Goal: Check status: Check status

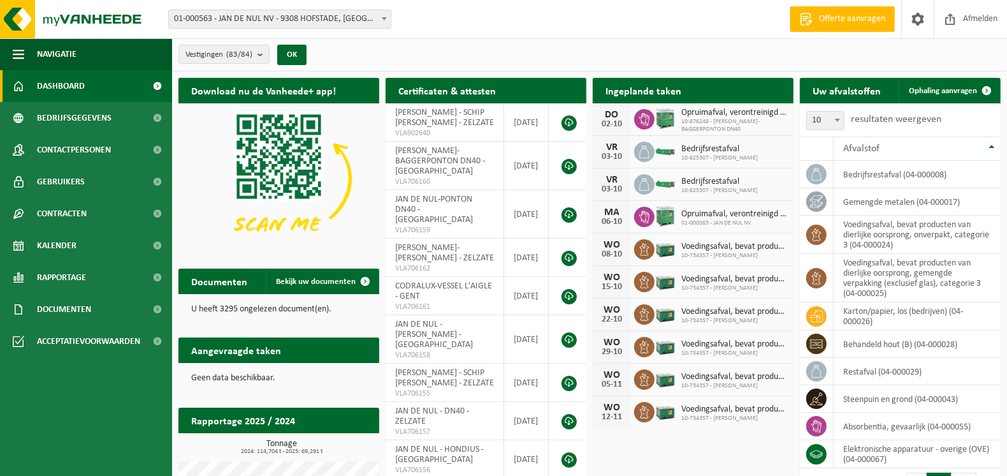
click at [746, 112] on span "Bekijk uw kalender" at bounding box center [737, 116] width 66 height 8
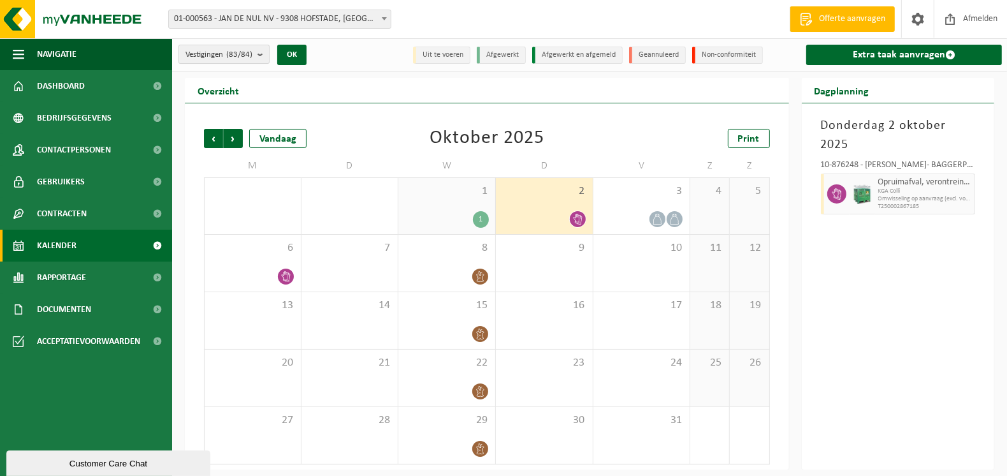
click at [261, 56] on b "submit" at bounding box center [263, 54] width 11 height 18
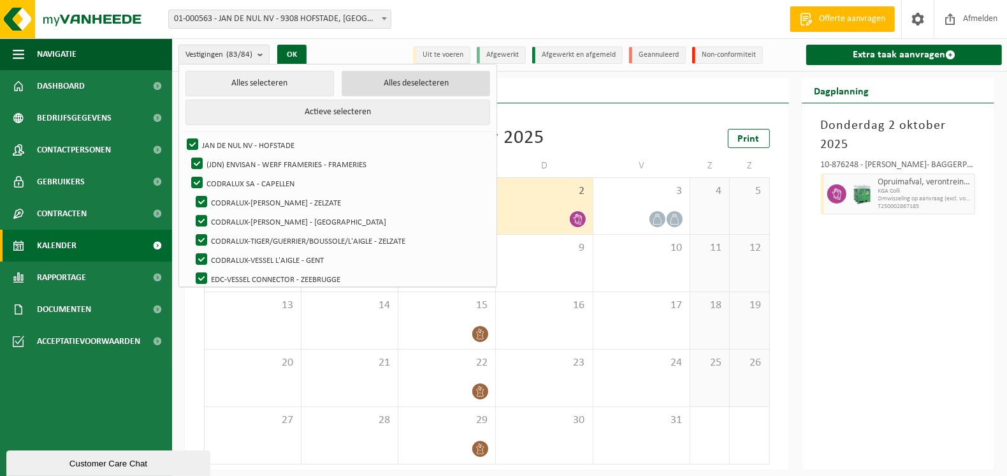
click at [435, 84] on button "Alles deselecteren" at bounding box center [416, 83] width 149 height 25
checkbox input "false"
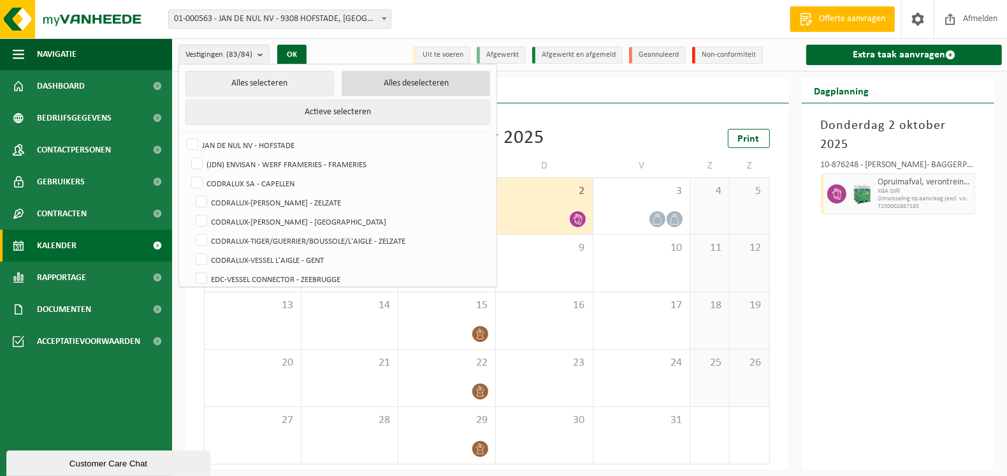
checkbox input "false"
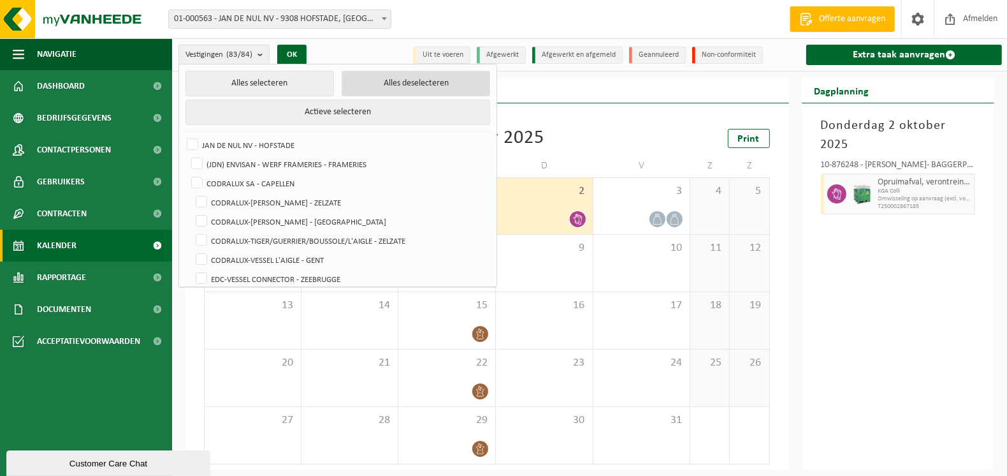
checkbox input "false"
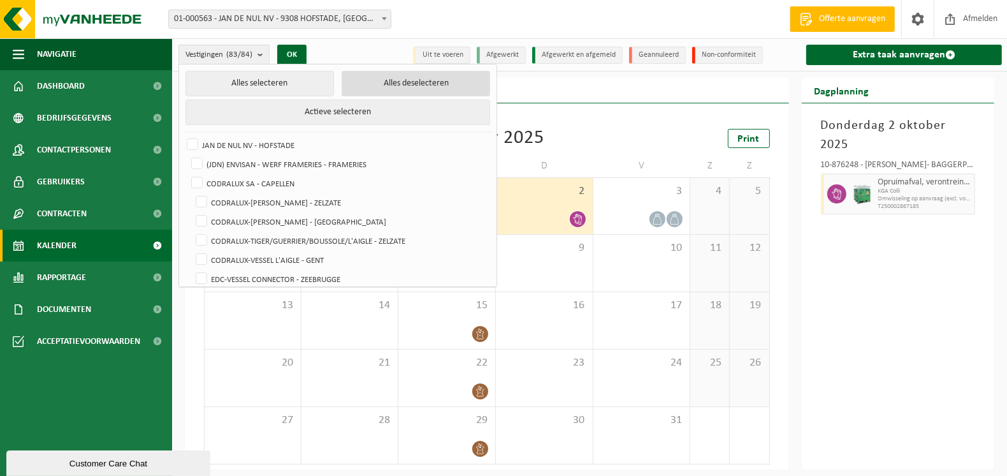
checkbox input "false"
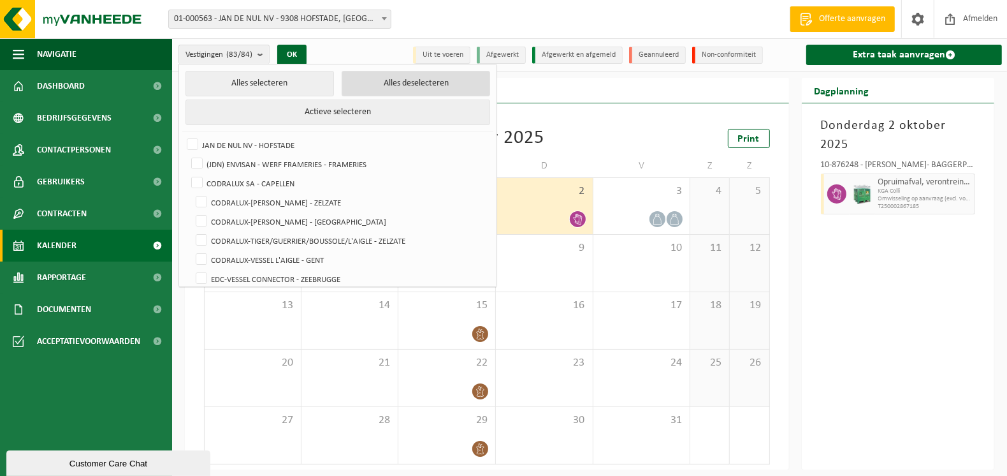
checkbox input "false"
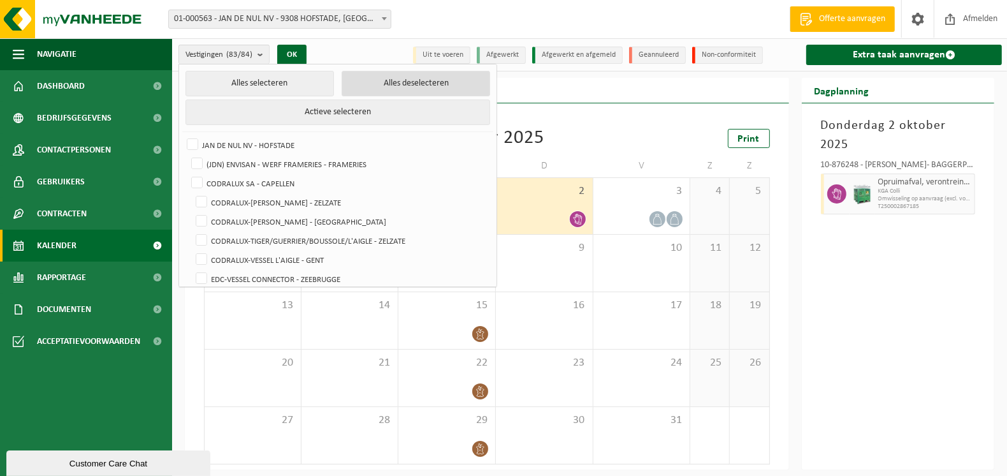
checkbox input "false"
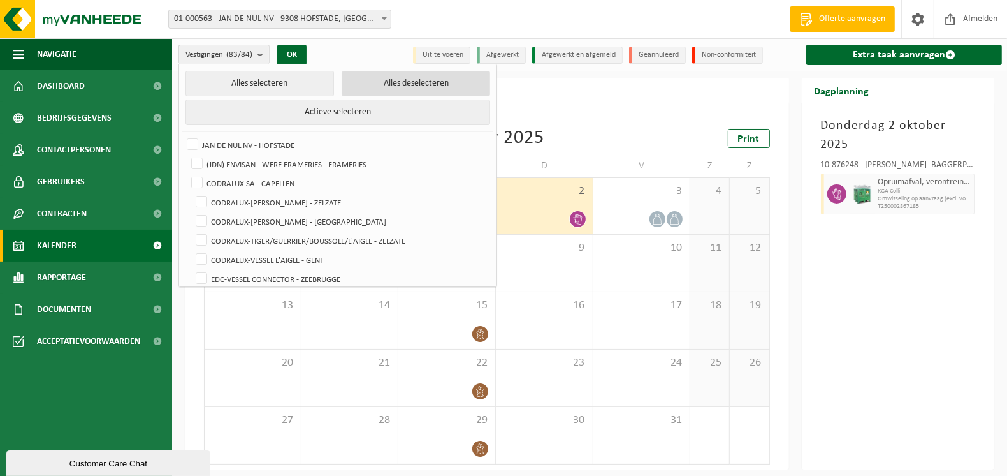
checkbox input "false"
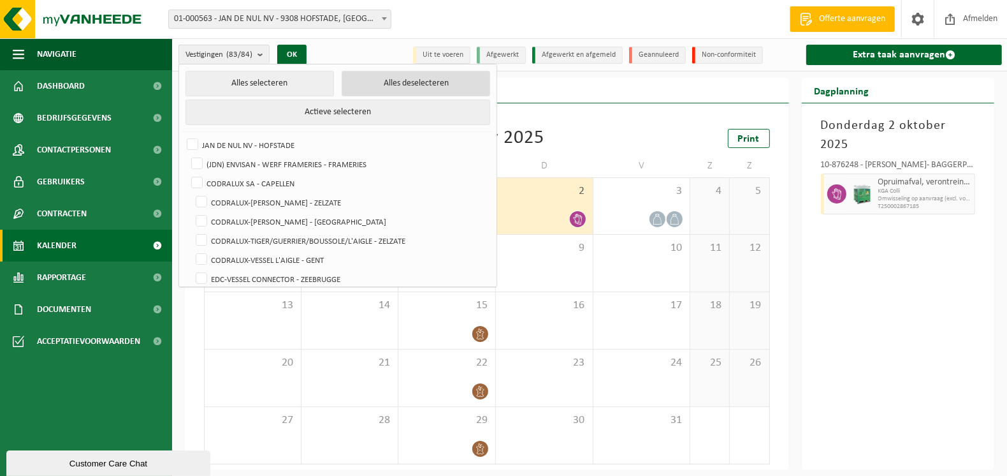
checkbox input "false"
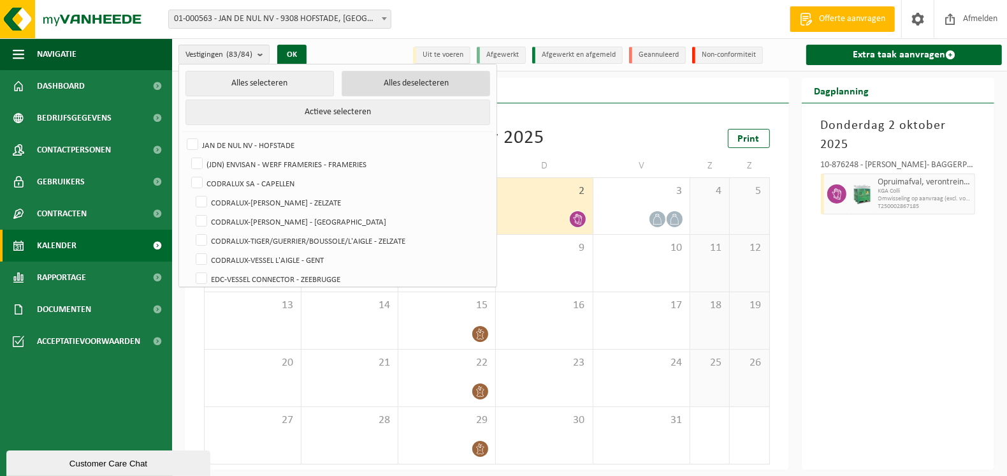
checkbox input "false"
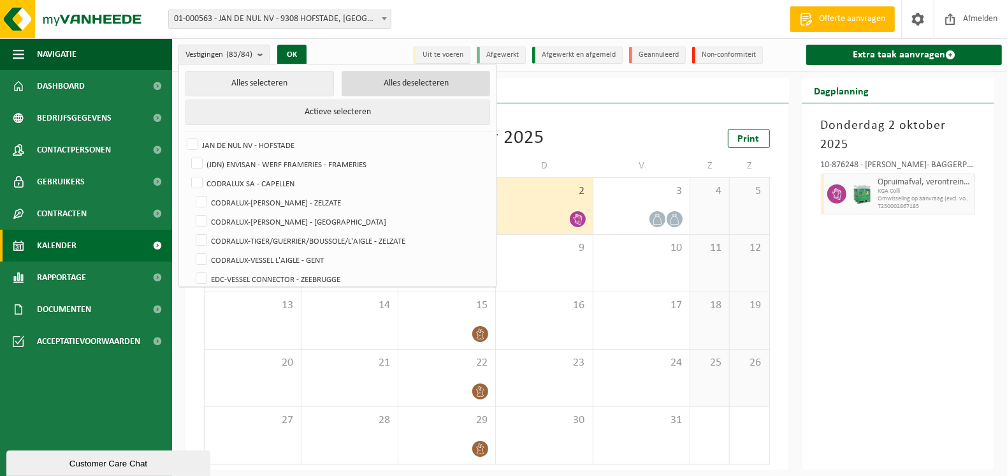
checkbox input "false"
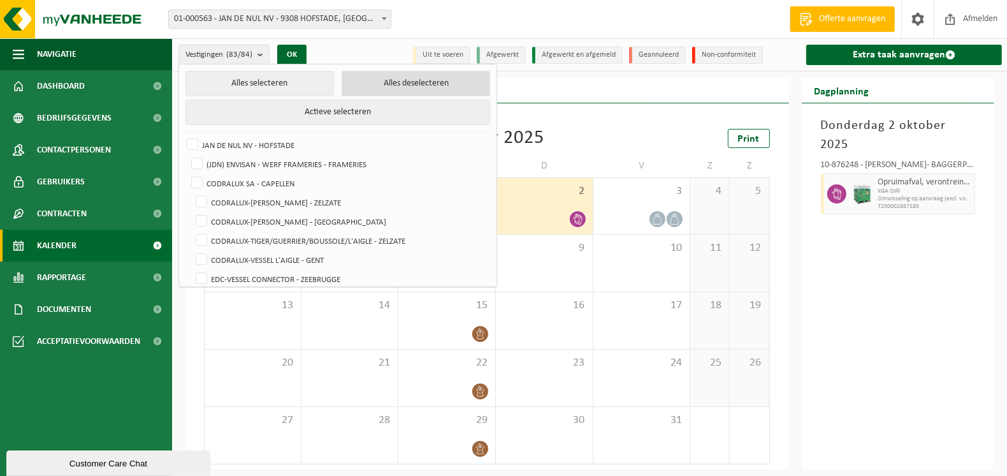
checkbox input "false"
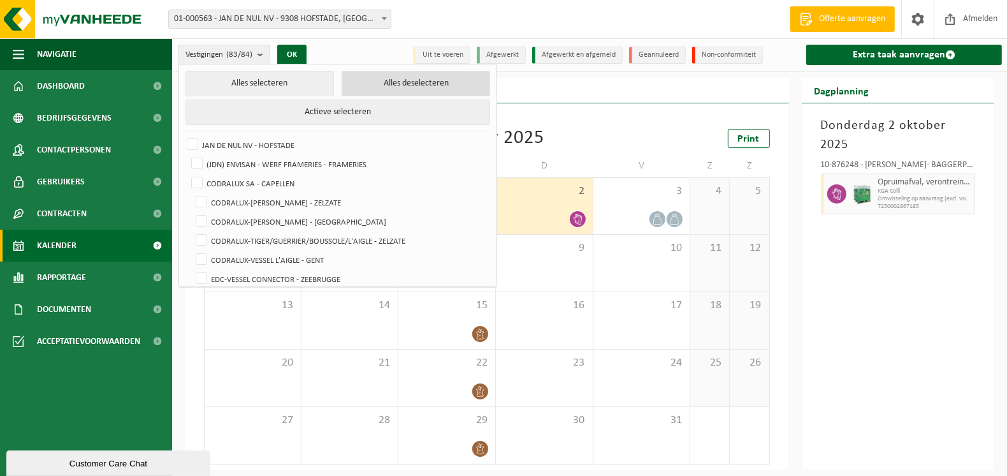
checkbox input "false"
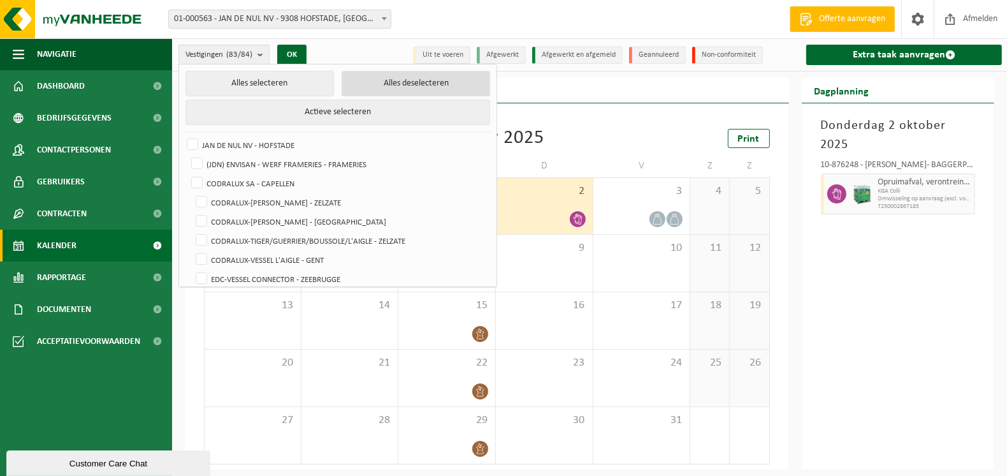
checkbox input "false"
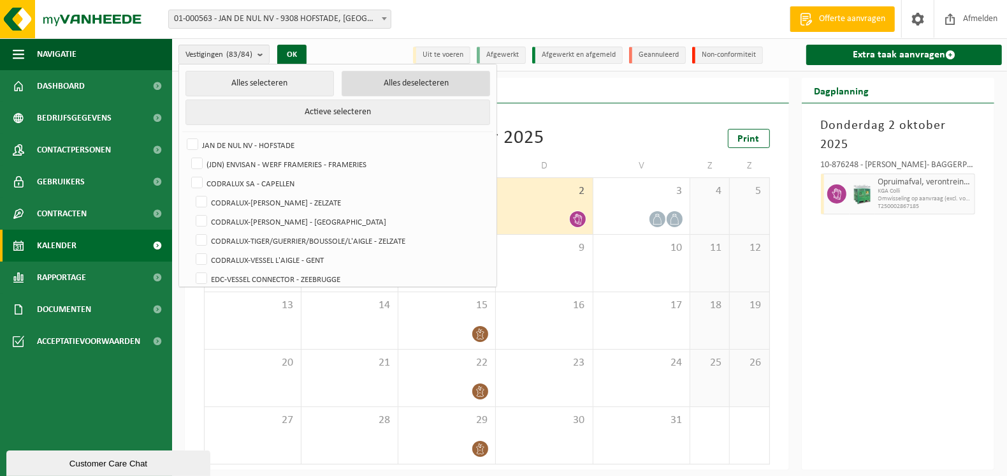
checkbox input "false"
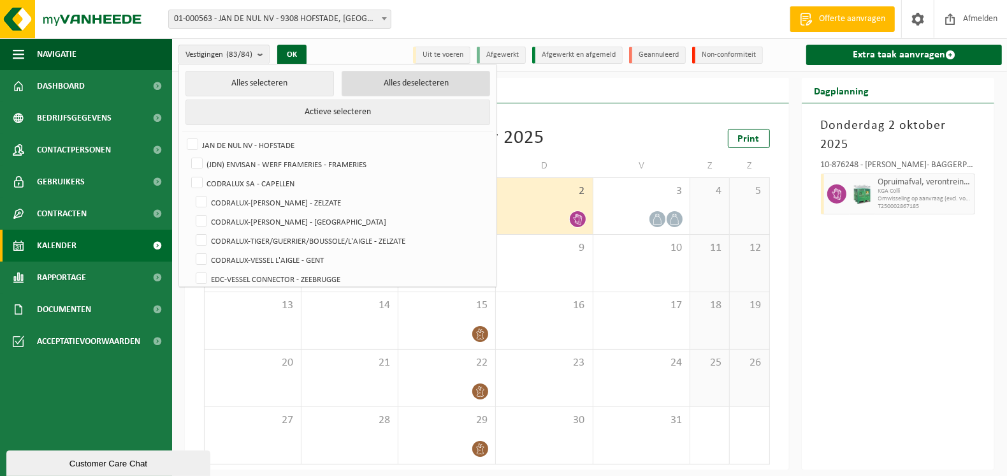
checkbox input "false"
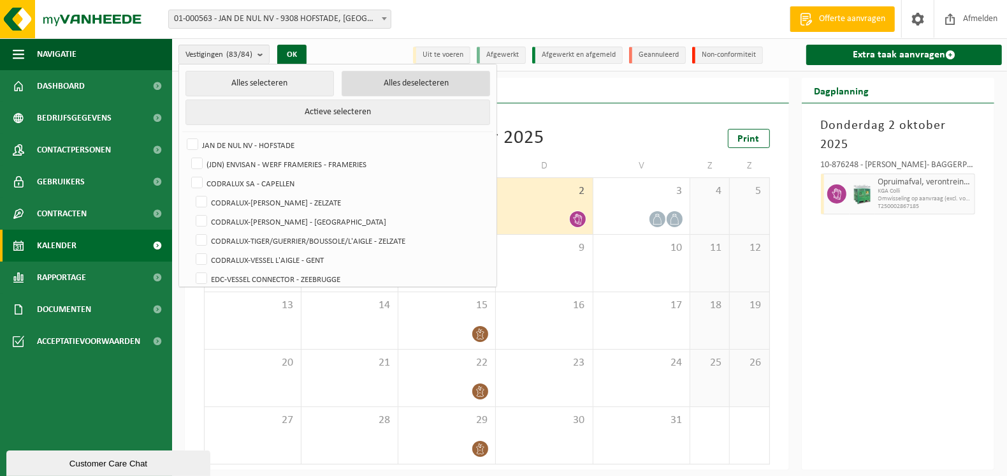
checkbox input "false"
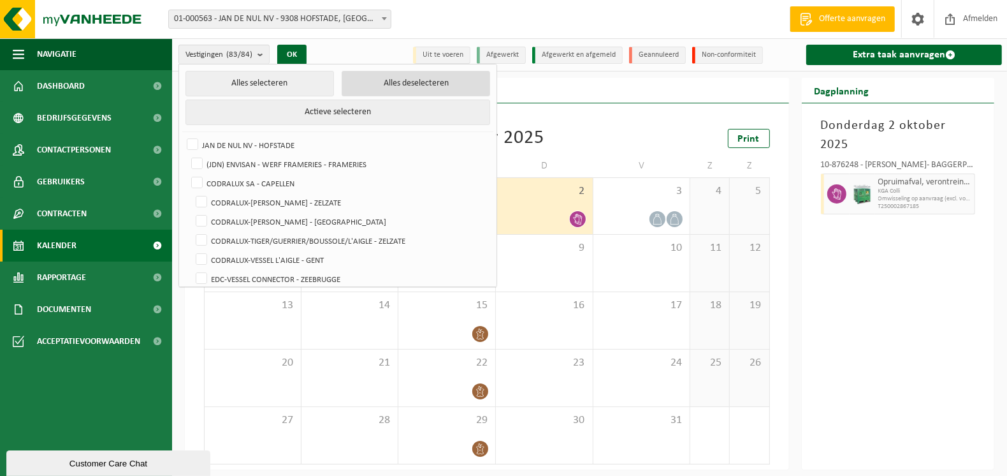
checkbox input "false"
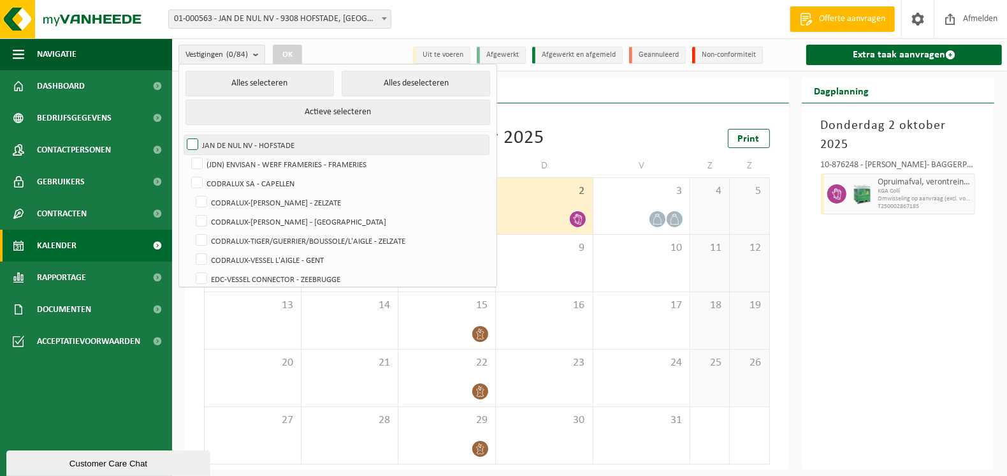
click at [191, 141] on label "JAN DE NUL NV - HOFSTADE" at bounding box center [336, 144] width 305 height 19
click at [182, 135] on input "JAN DE NUL NV - HOFSTADE" at bounding box center [182, 135] width 1 height 1
checkbox input "true"
click at [284, 48] on button "OK" at bounding box center [287, 55] width 29 height 20
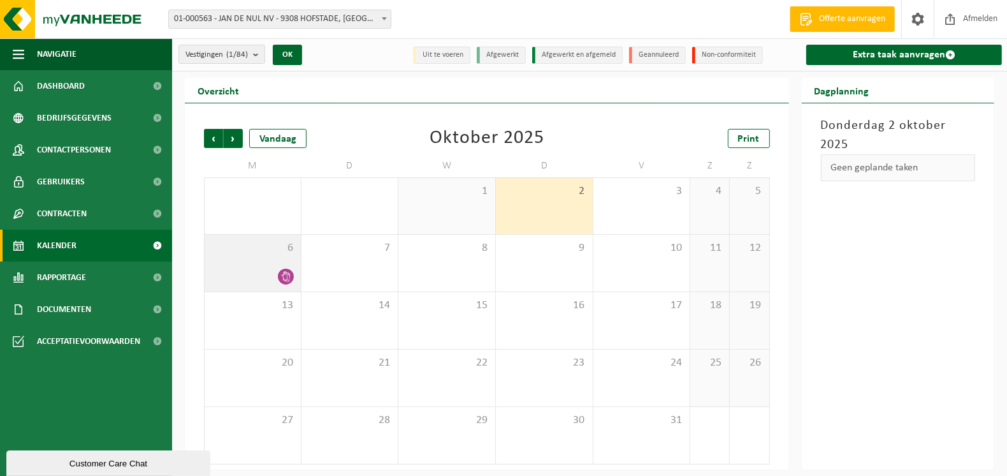
click at [289, 276] on icon at bounding box center [285, 276] width 9 height 11
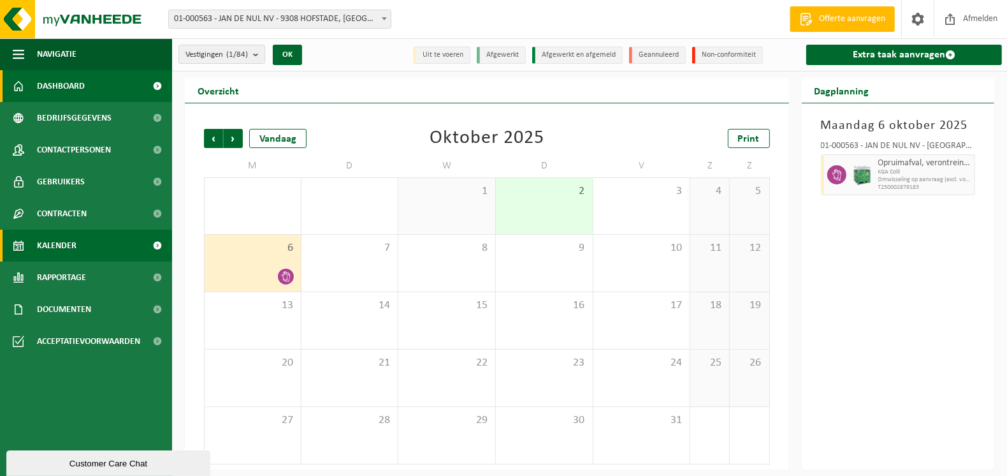
click at [55, 87] on span "Dashboard" at bounding box center [61, 86] width 48 height 32
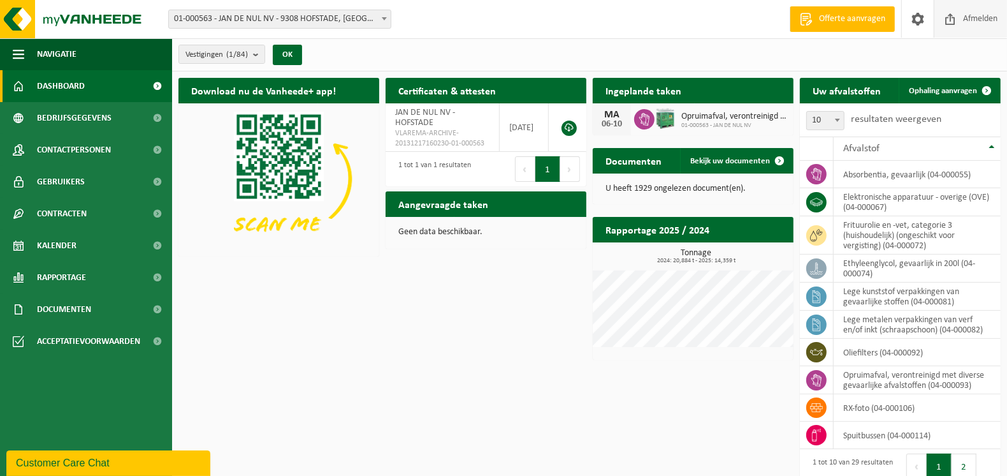
click at [984, 20] on span "Afmelden" at bounding box center [980, 19] width 41 height 38
